Goal: Transaction & Acquisition: Purchase product/service

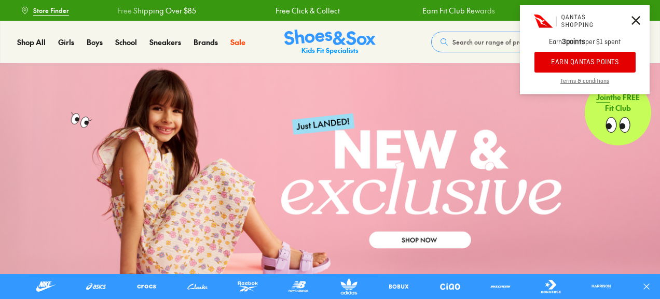
drag, startPoint x: 0, startPoint y: 0, endPoint x: 544, endPoint y: 62, distance: 548.0
click at [544, 62] on button "EARN QANTAS POINTS" at bounding box center [584, 62] width 101 height 21
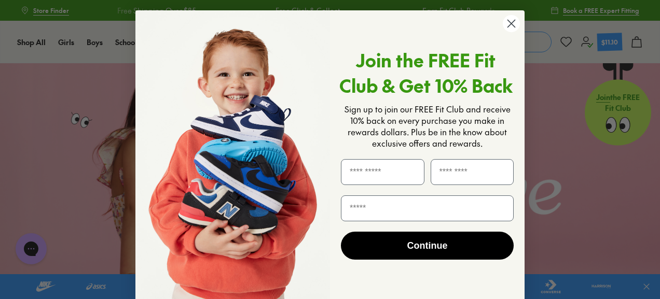
click at [508, 21] on circle "Close dialog" at bounding box center [510, 23] width 17 height 17
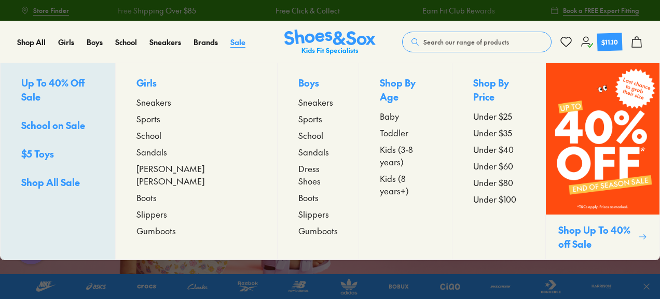
click at [237, 41] on span "Sale" at bounding box center [237, 42] width 15 height 10
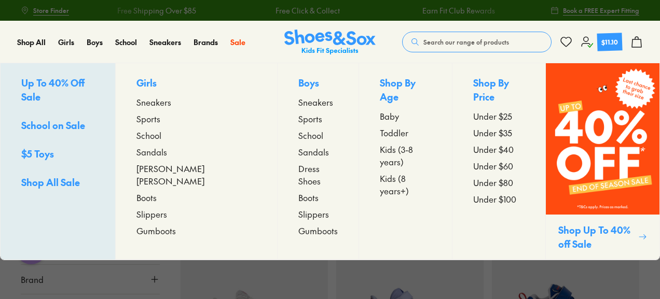
click at [58, 119] on span "School on Sale" at bounding box center [53, 125] width 64 height 13
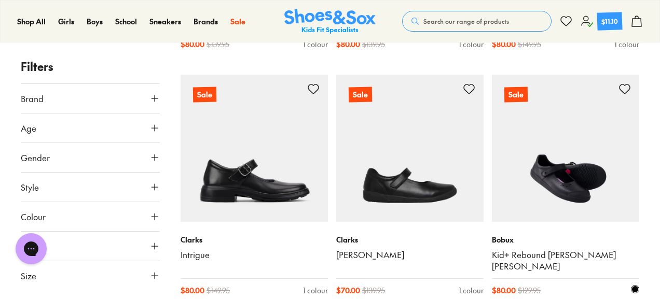
scroll to position [838, 0]
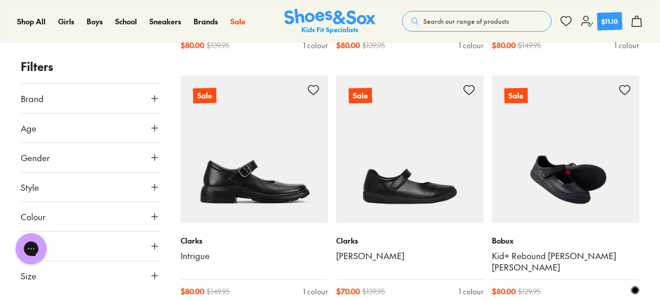
click at [578, 174] on img at bounding box center [565, 149] width 147 height 147
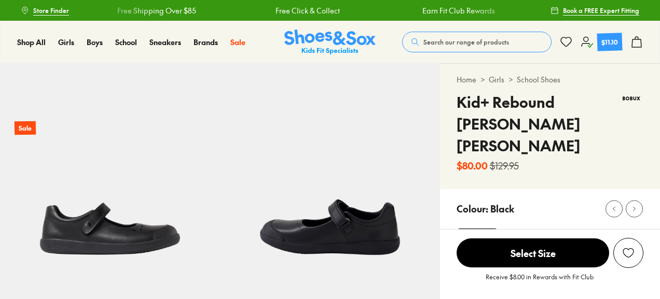
select select "*"
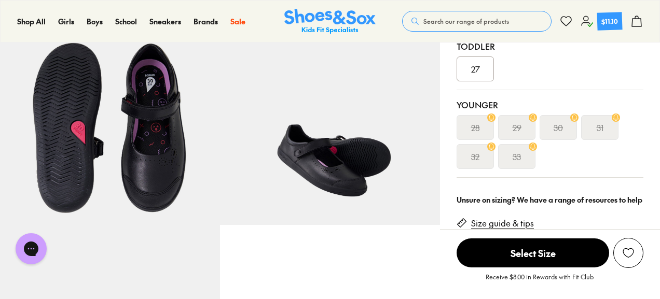
click at [156, 190] on img at bounding box center [110, 115] width 220 height 220
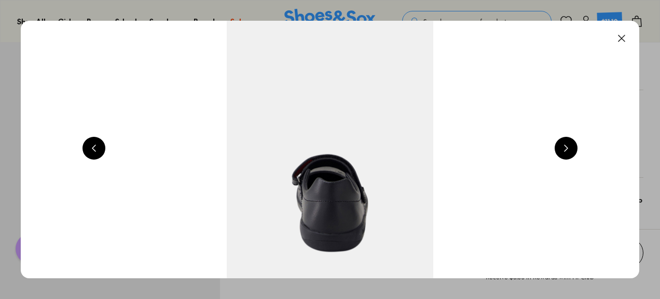
scroll to position [0, 1867]
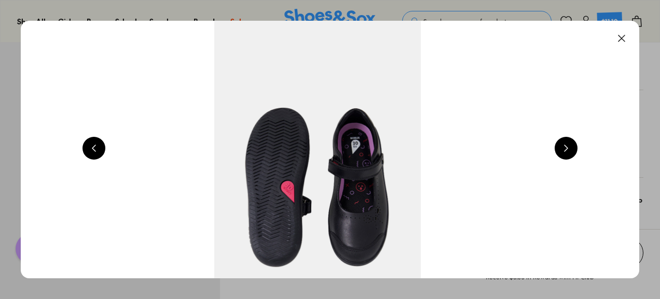
click at [570, 147] on button at bounding box center [565, 148] width 23 height 23
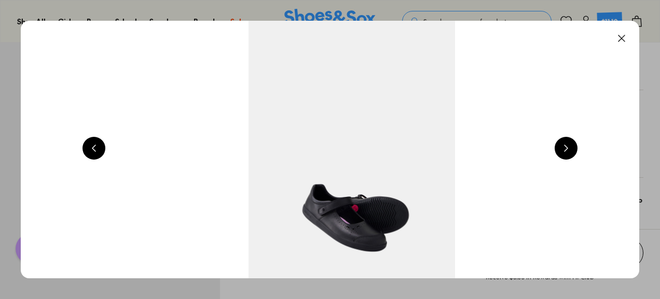
scroll to position [0, 2485]
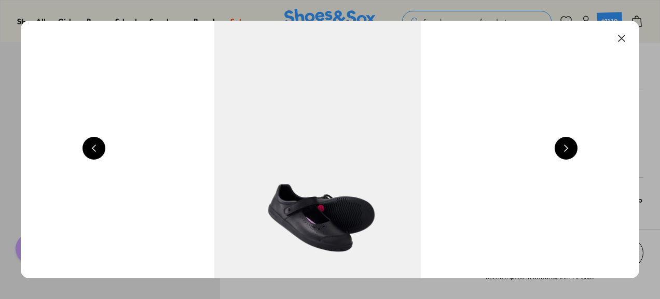
click at [570, 147] on button at bounding box center [565, 148] width 23 height 23
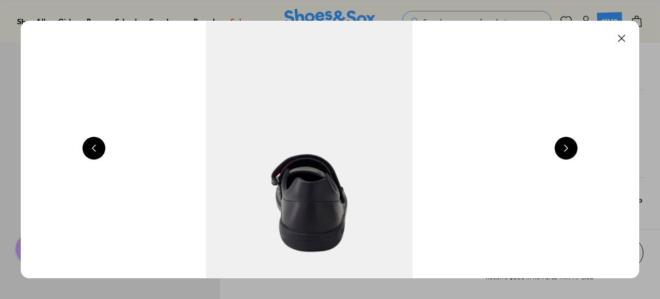
click at [624, 36] on button at bounding box center [621, 38] width 23 height 23
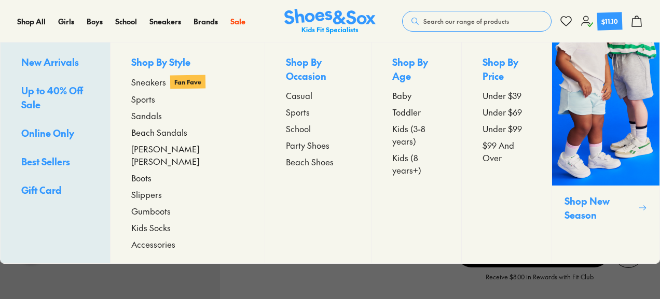
scroll to position [152, 0]
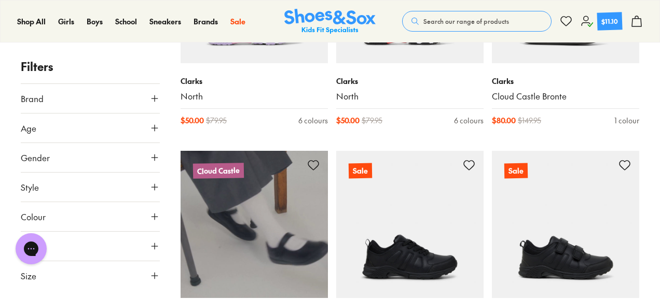
scroll to position [1724, 0]
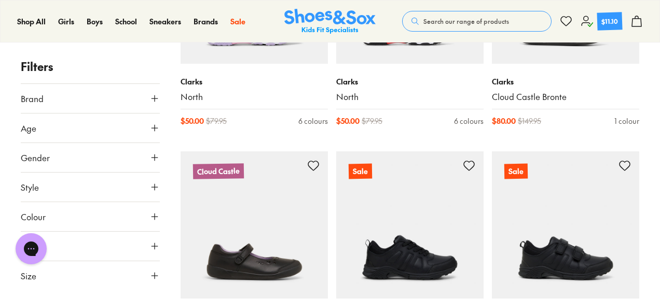
click at [89, 101] on button "Brand" at bounding box center [90, 98] width 139 height 29
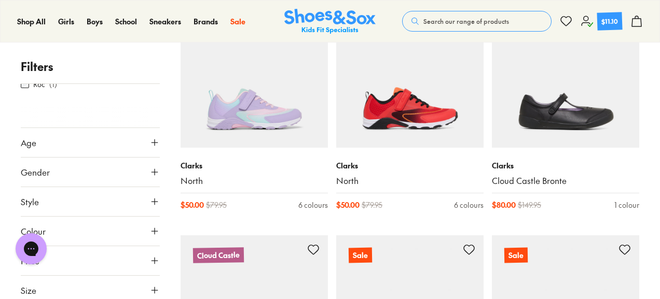
scroll to position [1633, 0]
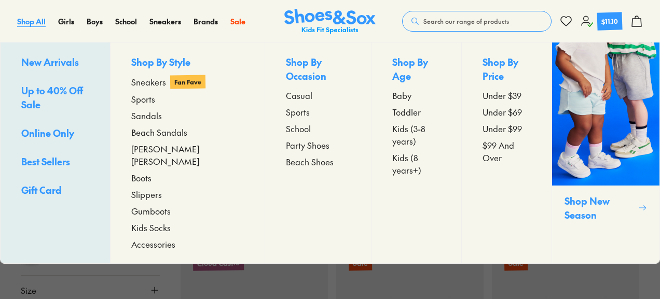
click at [36, 22] on span "Shop All" at bounding box center [31, 21] width 29 height 10
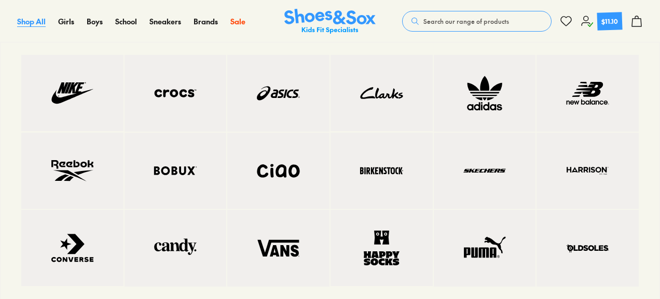
scroll to position [1808, 0]
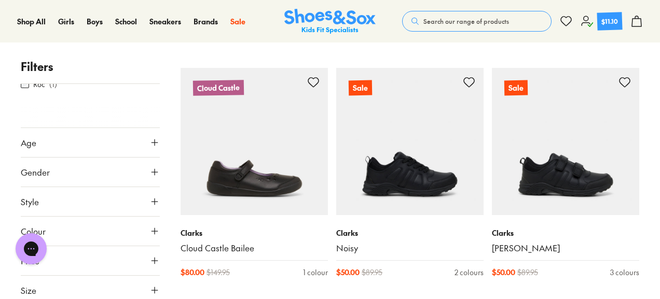
click at [437, 23] on span "Search our range of products" at bounding box center [466, 21] width 86 height 9
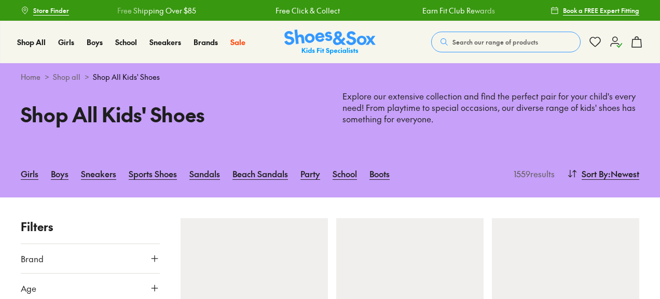
click at [484, 41] on span "Search our range of products" at bounding box center [495, 41] width 86 height 9
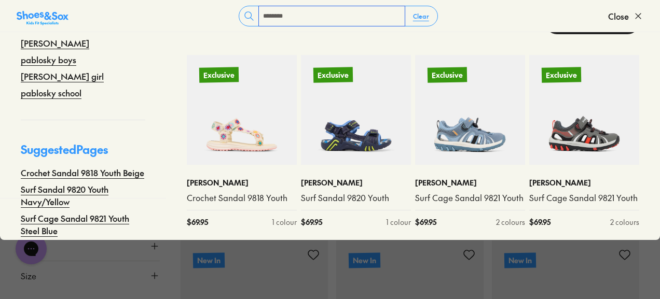
scroll to position [215, 0]
type input "********"
click at [394, 52] on div "Suggested Products ( 24 ) View 24 products Exclusive Pablosky Crochet Sandal 98…" at bounding box center [413, 95] width 494 height 208
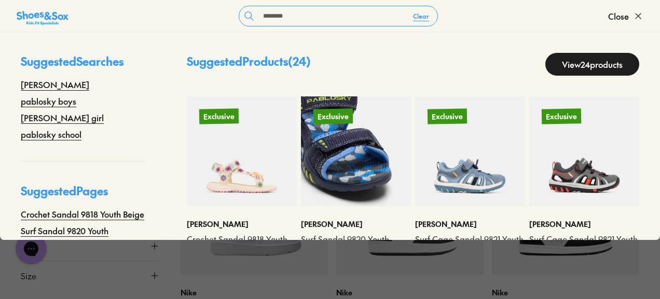
scroll to position [220, 0]
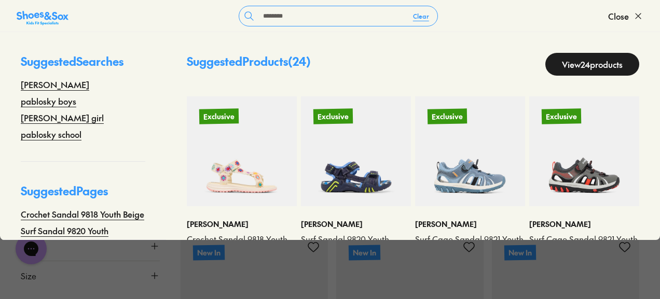
click at [594, 61] on link "View 24 products" at bounding box center [592, 64] width 94 height 23
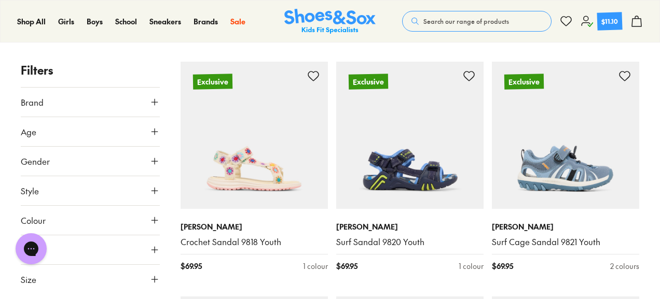
scroll to position [120, 0]
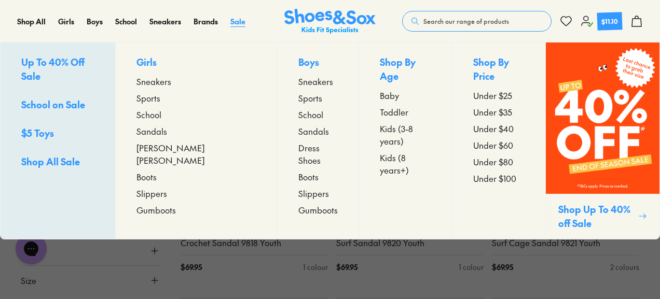
click at [234, 18] on span "Sale" at bounding box center [237, 21] width 15 height 10
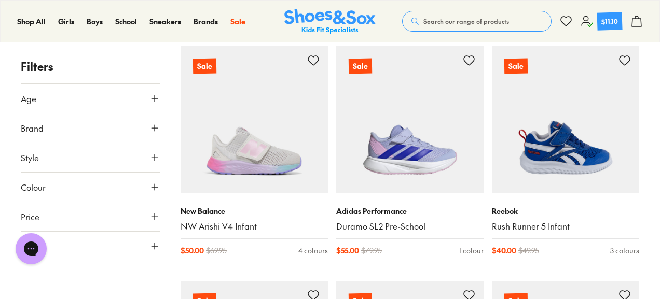
scroll to position [169, 0]
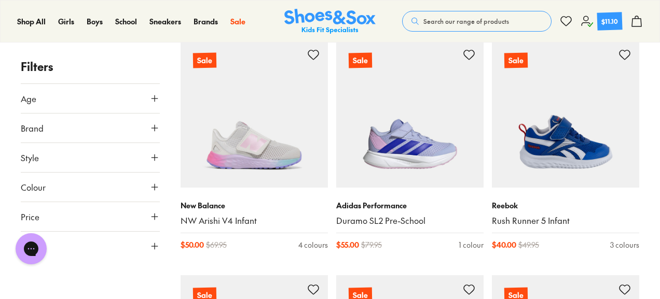
click at [154, 102] on icon at bounding box center [154, 98] width 10 height 10
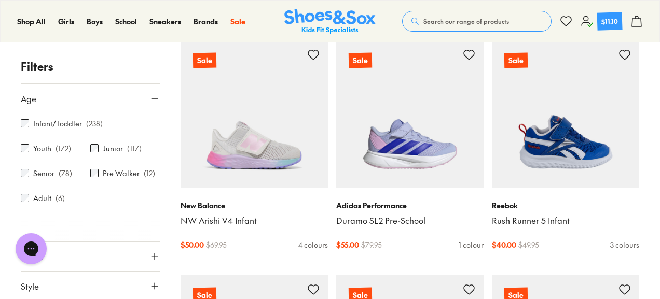
click at [154, 102] on icon at bounding box center [154, 98] width 10 height 10
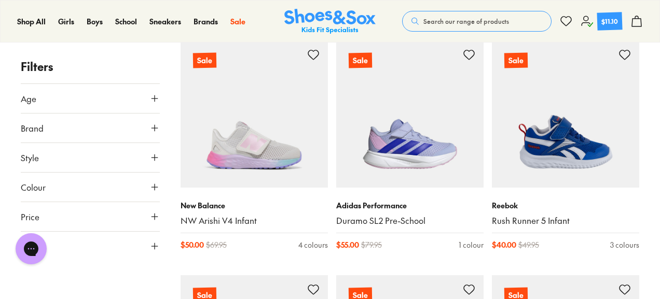
click at [155, 131] on icon at bounding box center [154, 128] width 10 height 10
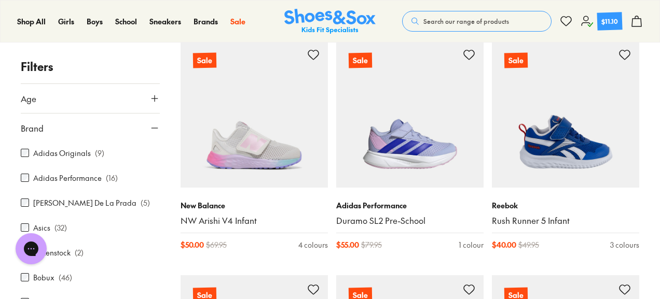
click at [155, 131] on icon at bounding box center [154, 128] width 10 height 10
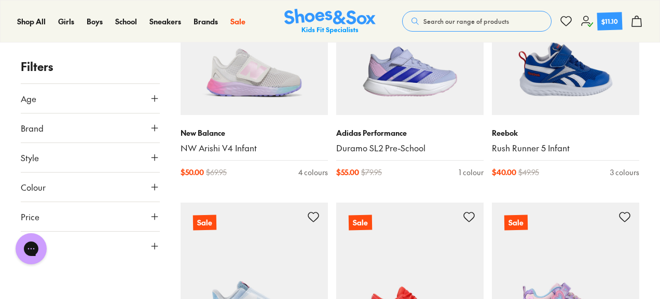
scroll to position [242, 0]
click at [156, 244] on icon at bounding box center [154, 246] width 10 height 10
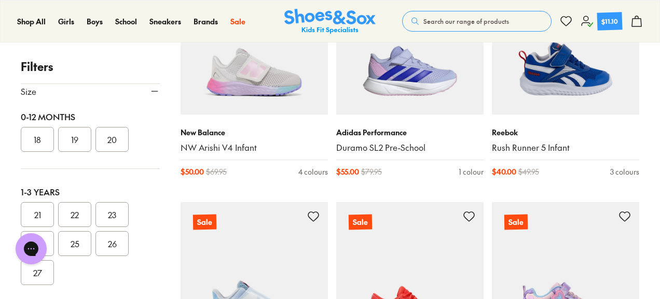
scroll to position [0, 0]
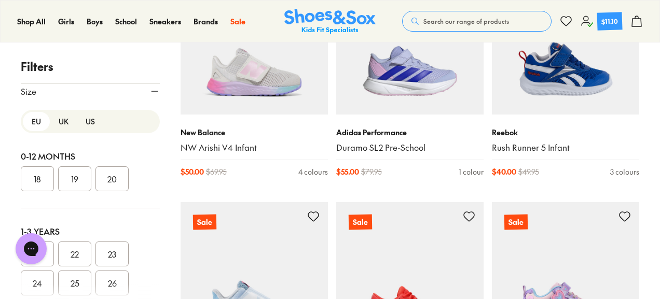
click at [63, 119] on button "UK" at bounding box center [63, 121] width 27 height 19
click at [89, 121] on button "US" at bounding box center [90, 121] width 27 height 19
click at [36, 121] on button "EU" at bounding box center [36, 121] width 27 height 19
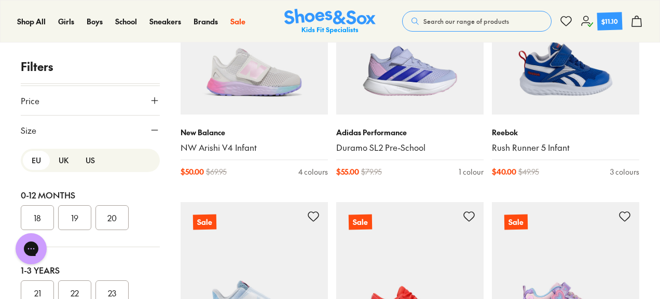
scroll to position [115, 0]
click at [591, 25] on use at bounding box center [586, 21] width 11 height 10
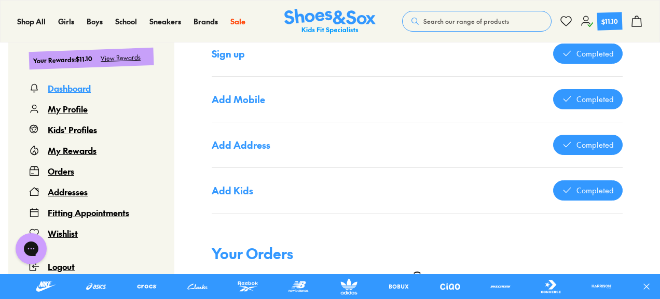
scroll to position [742, 0]
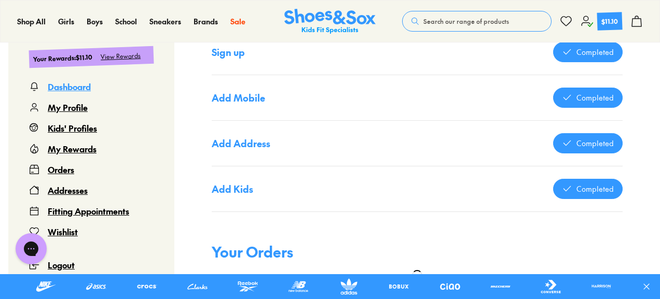
click at [62, 173] on div "Orders" at bounding box center [61, 169] width 26 height 12
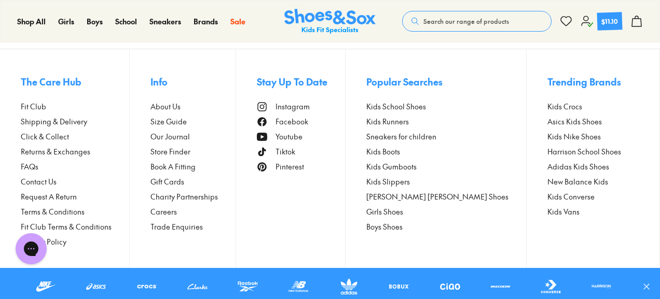
scroll to position [63, 0]
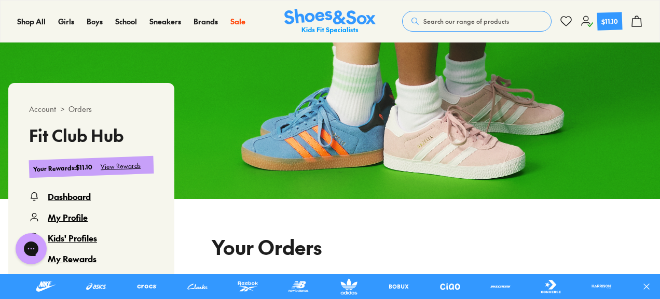
select select
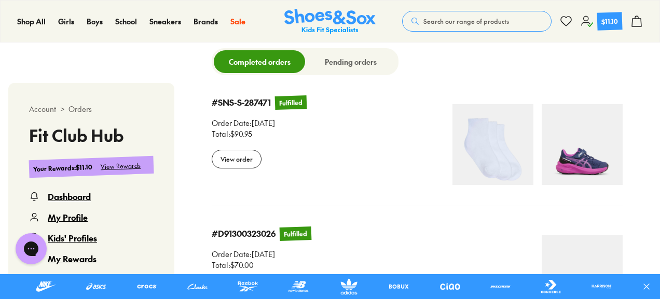
scroll to position [290, 0]
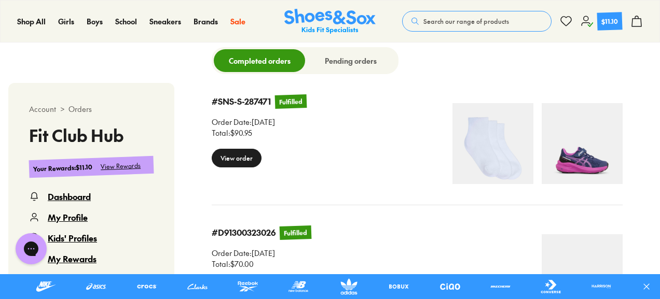
click at [249, 161] on div "View order" at bounding box center [237, 158] width 50 height 19
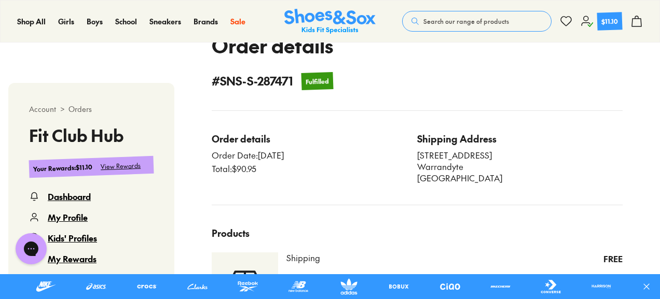
scroll to position [251, 0]
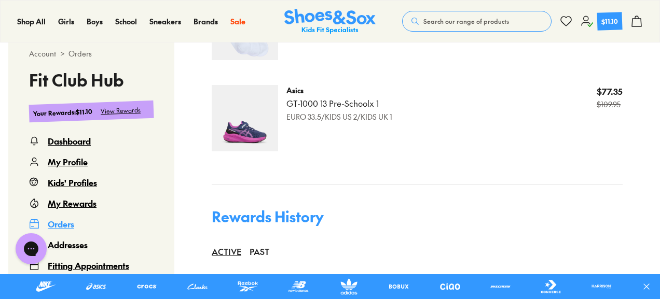
scroll to position [640, 0]
click at [63, 217] on div "Orders" at bounding box center [61, 223] width 26 height 12
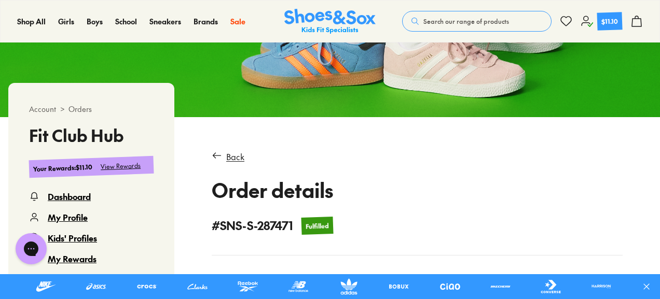
scroll to position [148, 0]
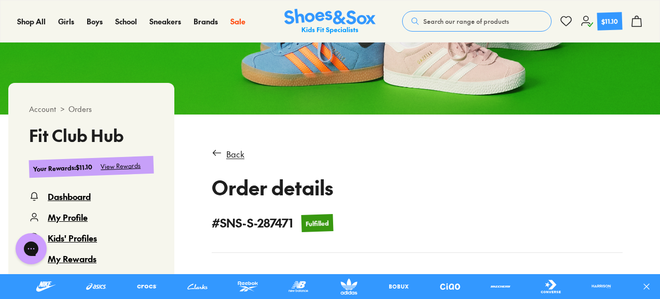
click at [62, 195] on div "Dashboard" at bounding box center [69, 196] width 43 height 12
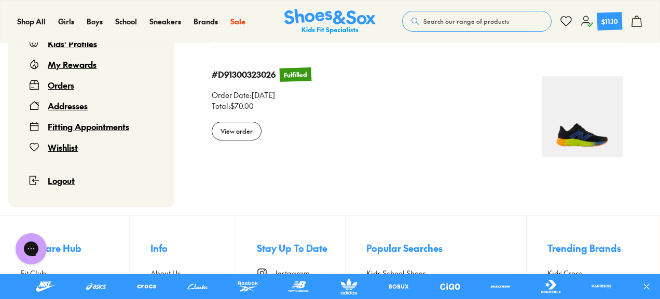
scroll to position [1148, 0]
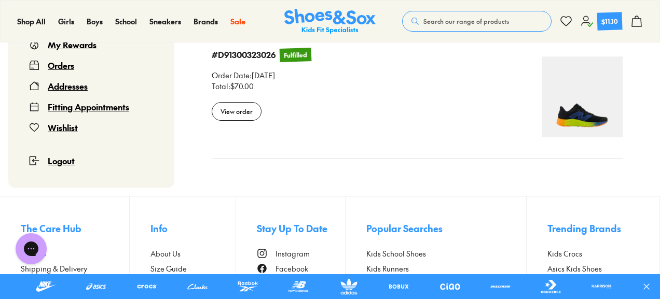
click at [65, 64] on div "Orders" at bounding box center [61, 65] width 26 height 12
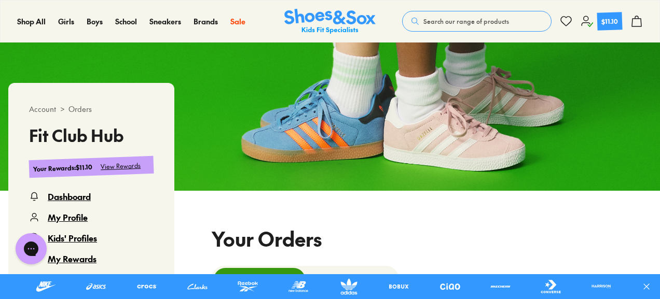
select select
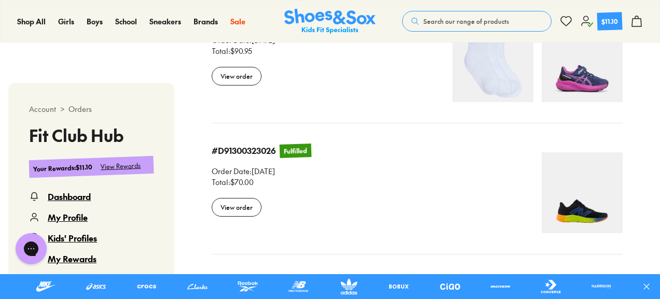
scroll to position [371, 0]
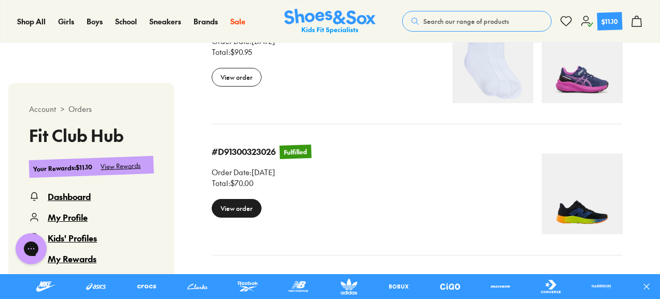
click at [232, 210] on div "View order" at bounding box center [237, 208] width 50 height 19
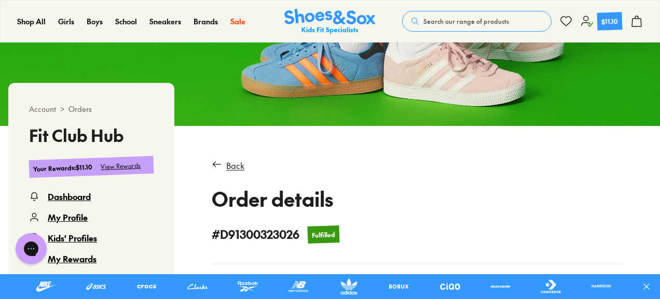
scroll to position [133, 0]
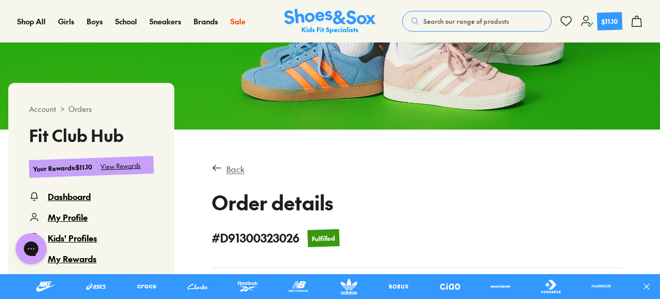
click at [235, 169] on div "Back" at bounding box center [235, 169] width 18 height 12
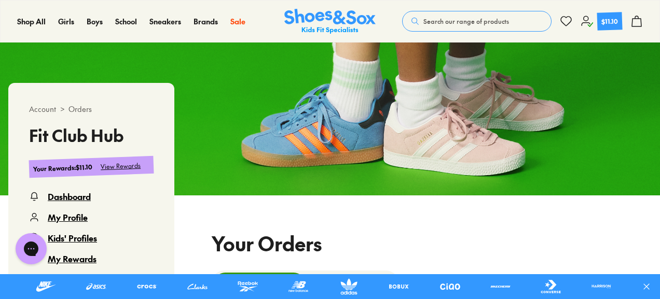
select select
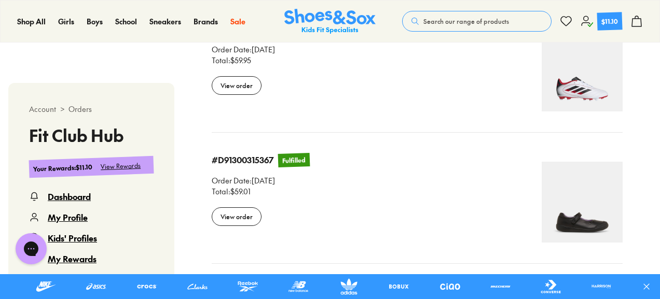
scroll to position [626, 0]
click at [240, 85] on div "View order" at bounding box center [237, 85] width 50 height 19
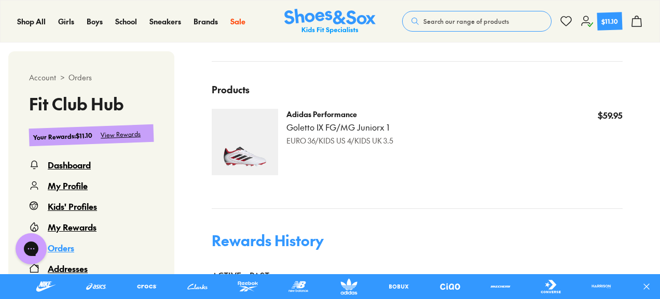
scroll to position [204, 0]
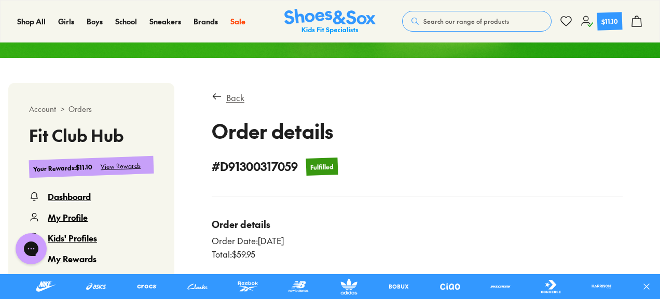
click at [235, 94] on div "Back" at bounding box center [235, 97] width 18 height 12
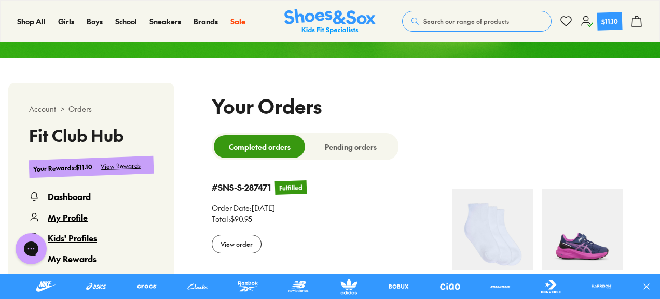
scroll to position [63, 0]
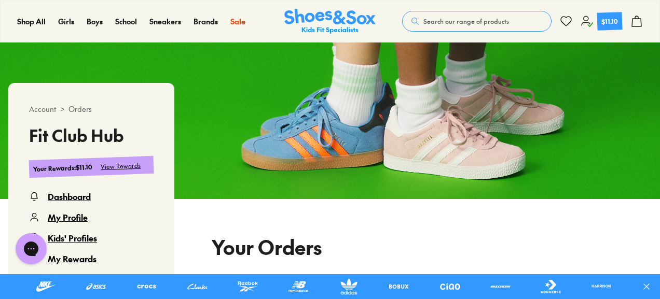
select select
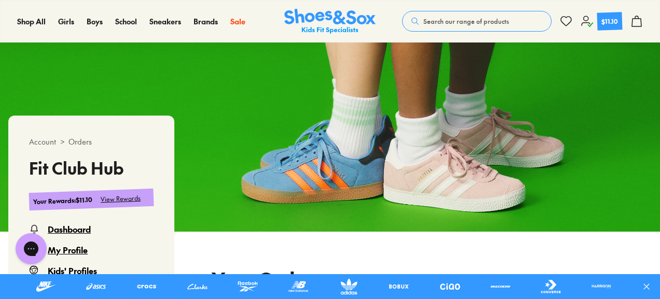
scroll to position [0, 0]
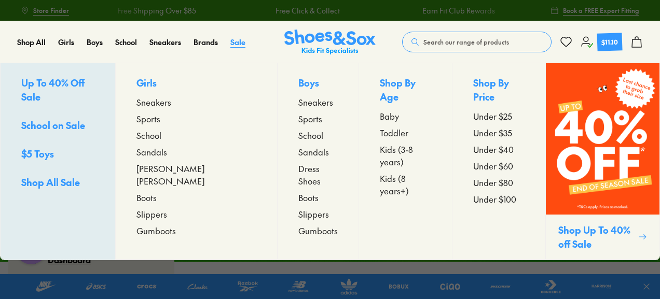
click at [237, 43] on span "Sale" at bounding box center [237, 42] width 15 height 10
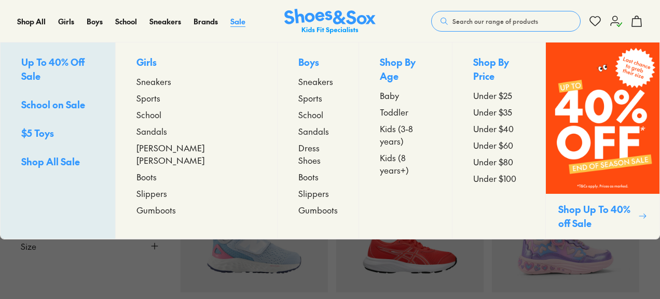
scroll to position [300, 0]
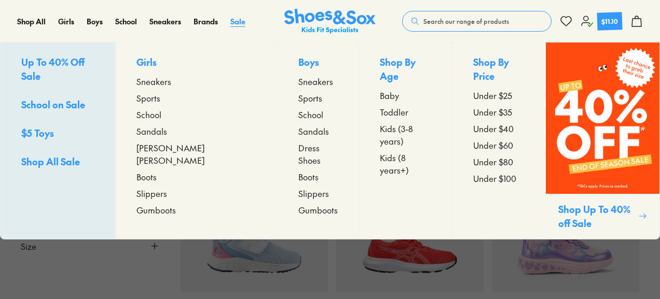
click at [239, 19] on span "Sale" at bounding box center [237, 21] width 15 height 10
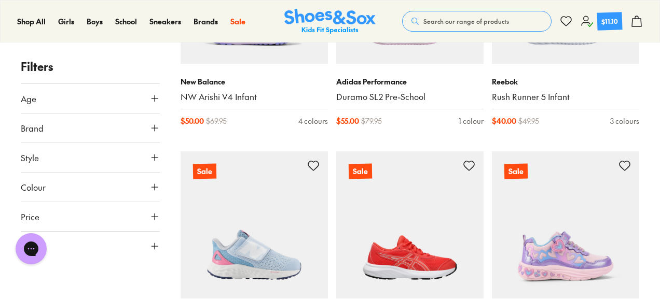
scroll to position [293, 0]
click at [156, 245] on icon at bounding box center [154, 246] width 10 height 10
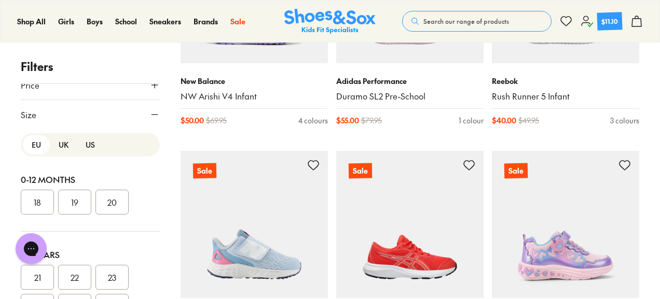
scroll to position [134, 0]
click at [86, 148] on button "US" at bounding box center [90, 142] width 27 height 19
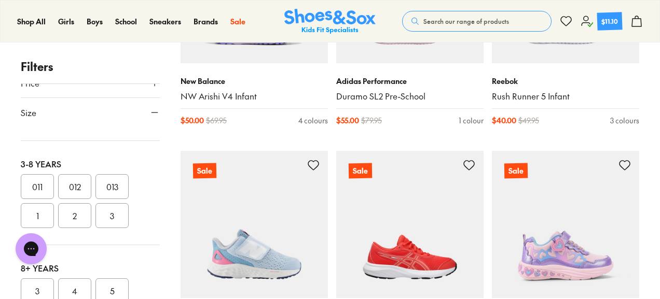
scroll to position [222, 0]
click at [77, 213] on button "2" at bounding box center [74, 215] width 33 height 25
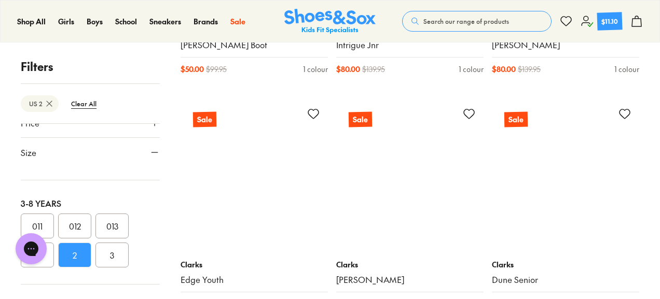
scroll to position [2246, 0]
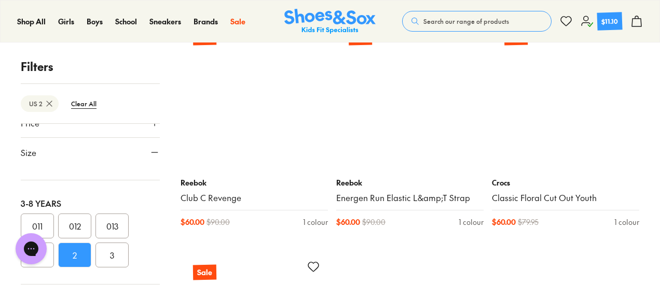
scroll to position [4904, 0]
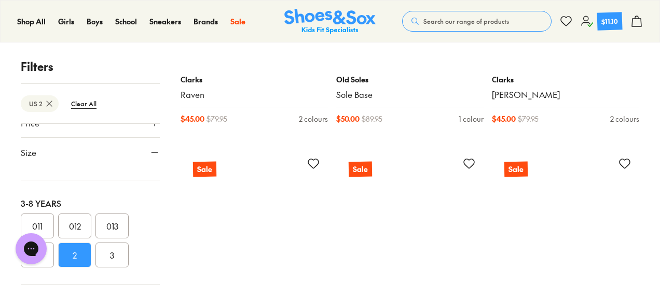
scroll to position [6659, 0]
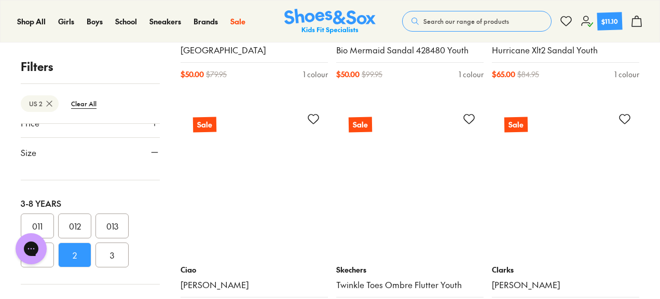
scroll to position [9306, 0]
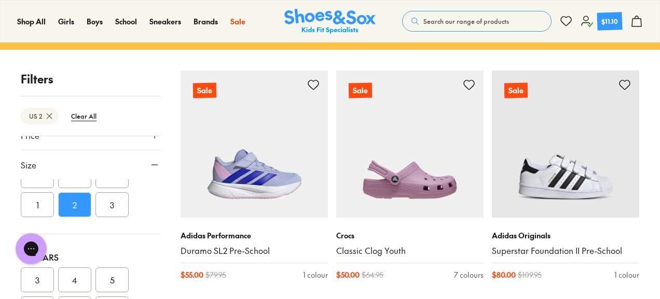
scroll to position [283, 0]
click at [73, 202] on button "2" at bounding box center [74, 207] width 33 height 25
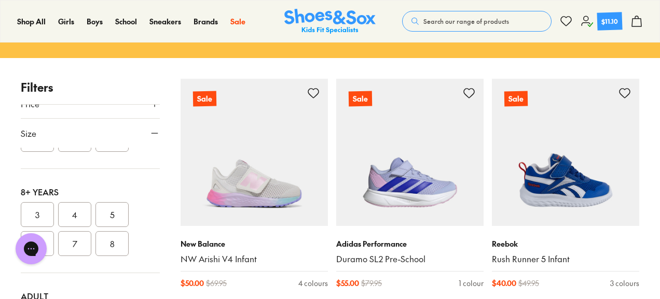
scroll to position [319, 0]
click at [114, 215] on button "5" at bounding box center [111, 214] width 33 height 25
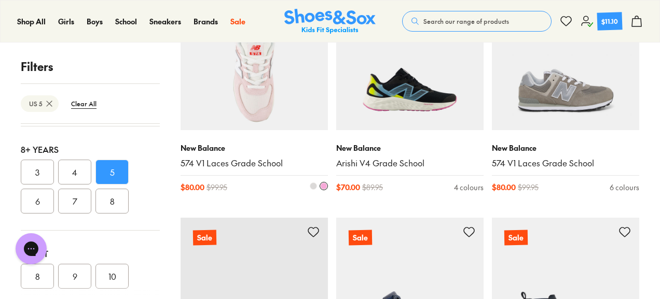
scroll to position [1152, 0]
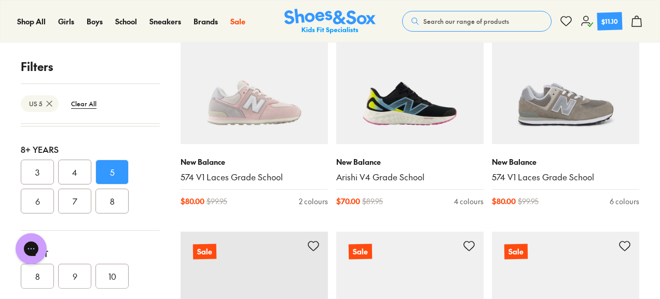
click at [106, 168] on button "5" at bounding box center [111, 172] width 33 height 25
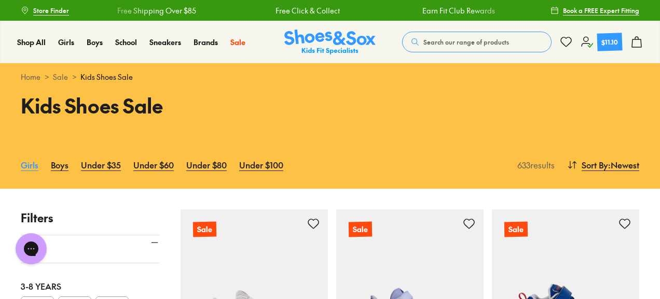
click at [24, 171] on link "Girls" at bounding box center [30, 164] width 18 height 23
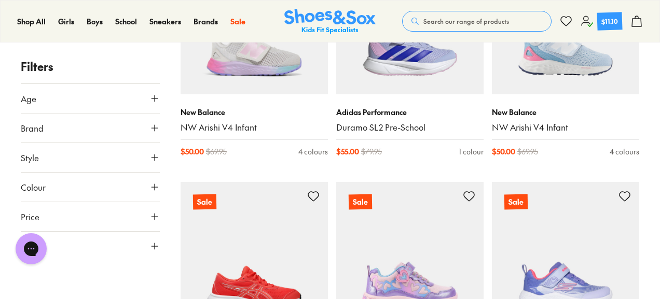
click at [157, 127] on icon at bounding box center [154, 128] width 10 height 10
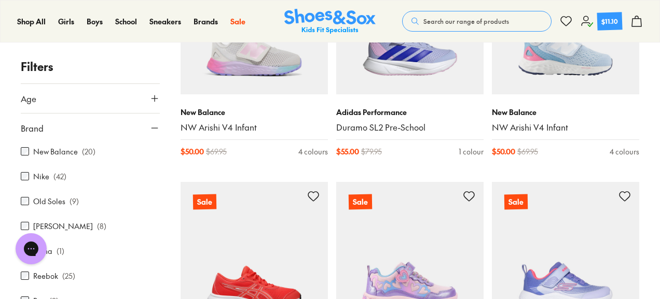
scroll to position [447, 0]
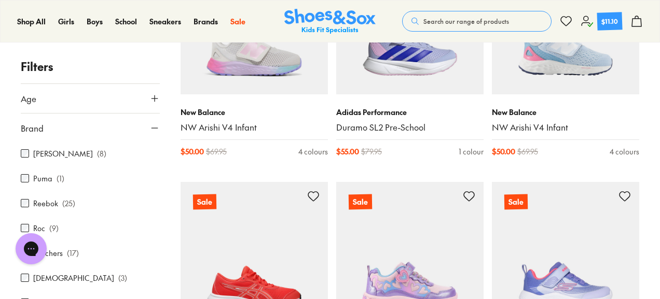
click at [28, 207] on div "Reebok ( 25 )" at bounding box center [90, 203] width 139 height 12
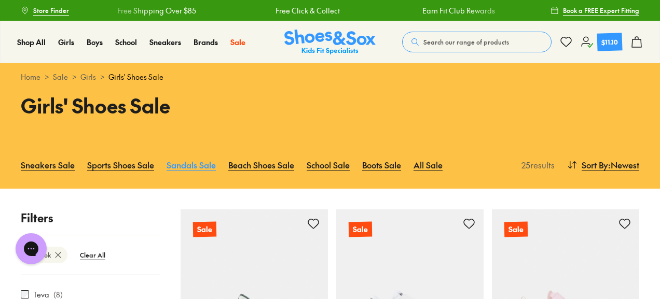
click at [200, 165] on link "Sandals Sale" at bounding box center [190, 164] width 49 height 23
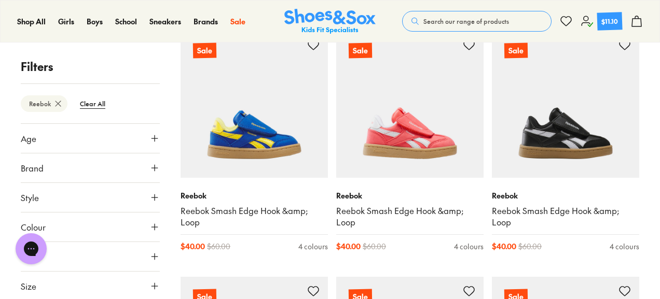
scroll to position [431, 0]
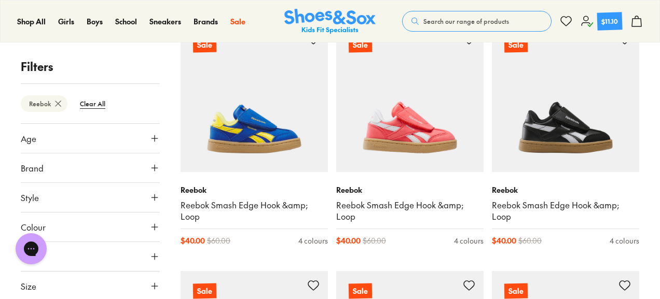
click at [158, 283] on icon at bounding box center [154, 286] width 10 height 10
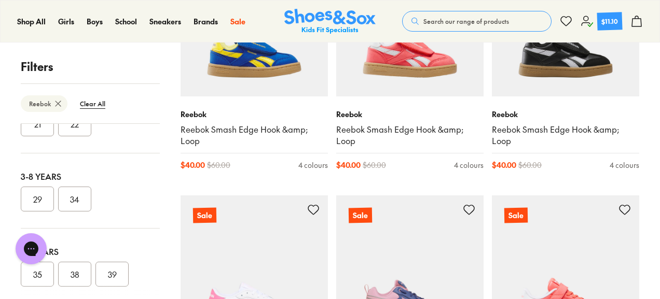
scroll to position [55, 0]
click at [75, 201] on button "34" at bounding box center [74, 199] width 33 height 25
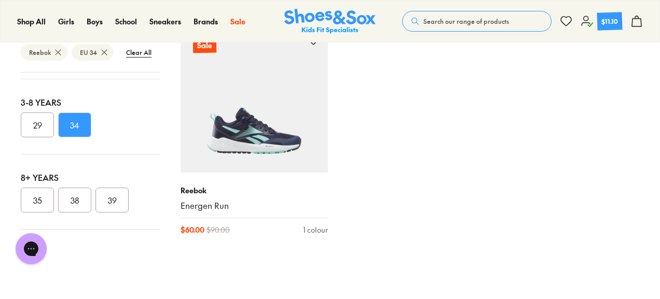
scroll to position [905, 0]
